Goal: Check status: Check status

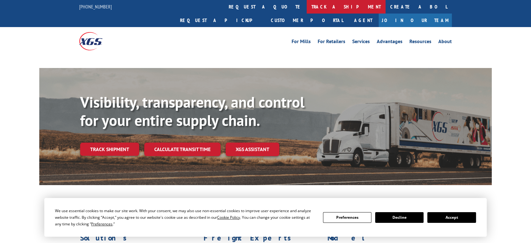
click at [307, 6] on link "track a shipment" at bounding box center [346, 7] width 79 height 14
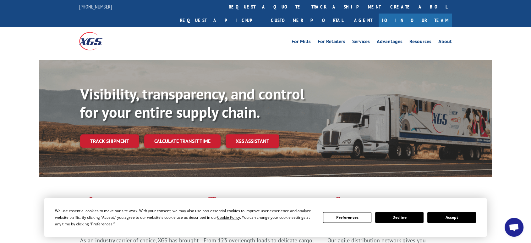
click at [200, 118] on div "Visibility, transparency, and control for your entire supply chain. Track shipm…" at bounding box center [286, 129] width 412 height 88
click at [194, 134] on link "Calculate transit time" at bounding box center [182, 141] width 76 height 14
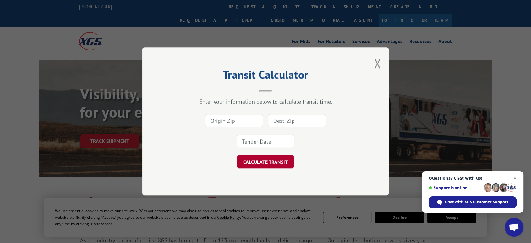
click at [282, 162] on button "CALCULATE TRANSIT" at bounding box center [265, 161] width 57 height 13
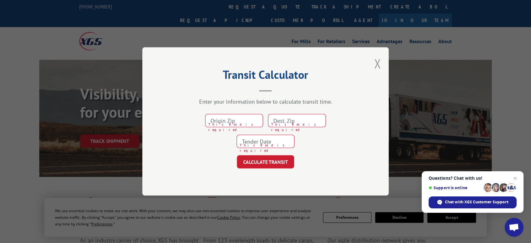
click at [376, 62] on button "Close modal" at bounding box center [377, 63] width 7 height 17
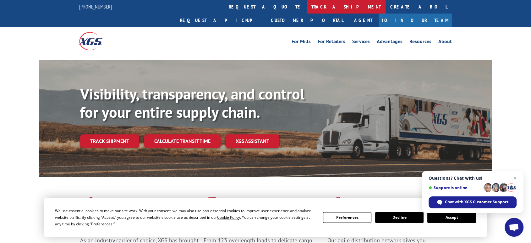
click at [307, 4] on link "track a shipment" at bounding box center [346, 7] width 79 height 14
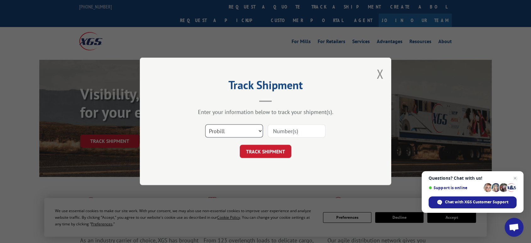
click at [232, 128] on select "Select category... Probill BOL PO" at bounding box center [234, 130] width 58 height 13
select select "po"
click at [205, 124] on select "Select category... Probill BOL PO" at bounding box center [234, 130] width 58 height 13
drag, startPoint x: 279, startPoint y: 131, endPoint x: 285, endPoint y: 129, distance: 6.0
click at [281, 130] on input at bounding box center [297, 130] width 58 height 13
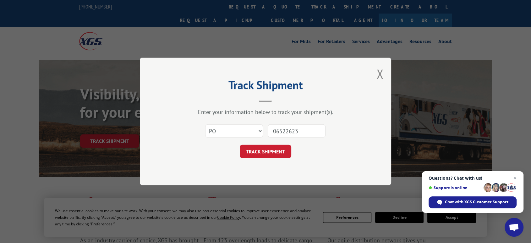
type input "06522623"
click at [240, 145] on button "TRACK SHIPMENT" at bounding box center [266, 151] width 52 height 13
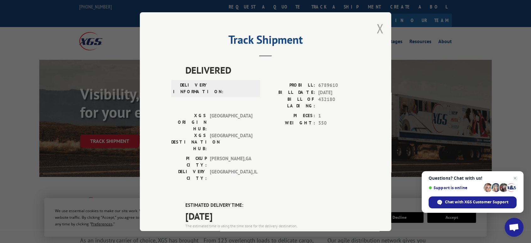
click at [376, 26] on button "Close modal" at bounding box center [379, 28] width 7 height 17
